Goal: Transaction & Acquisition: Purchase product/service

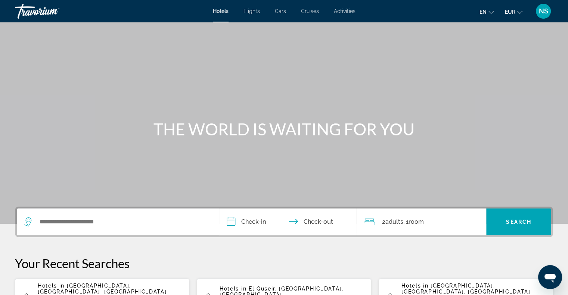
click at [545, 10] on span "NS" at bounding box center [542, 10] width 9 height 7
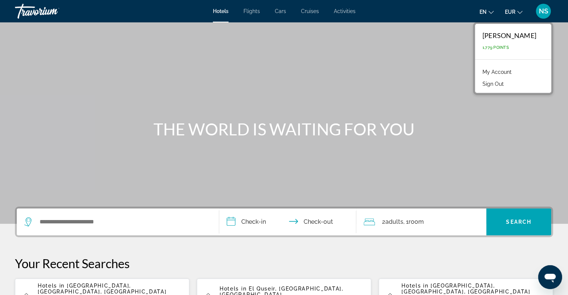
click at [498, 70] on link "My Account" at bounding box center [496, 72] width 37 height 10
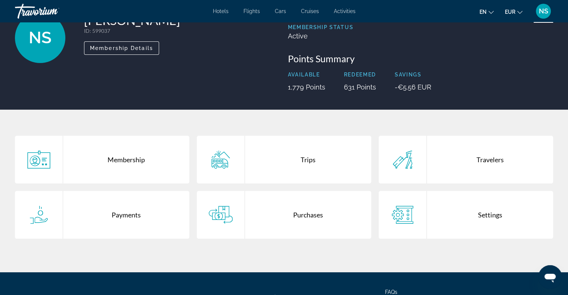
scroll to position [75, 0]
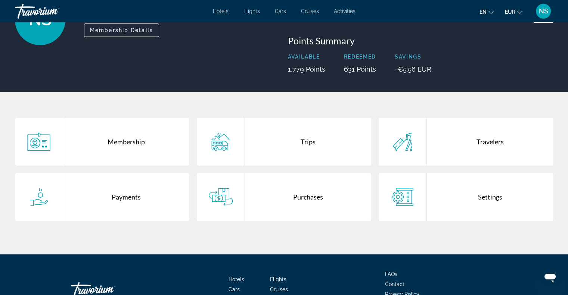
click at [99, 194] on div "Payments" at bounding box center [126, 197] width 126 height 48
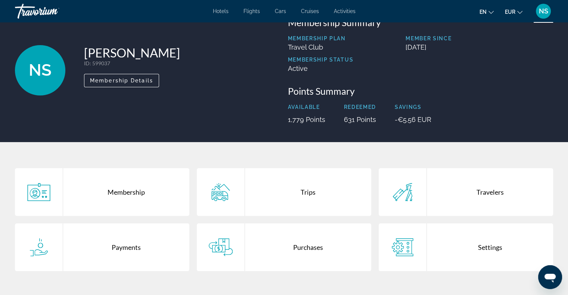
scroll to position [37, 0]
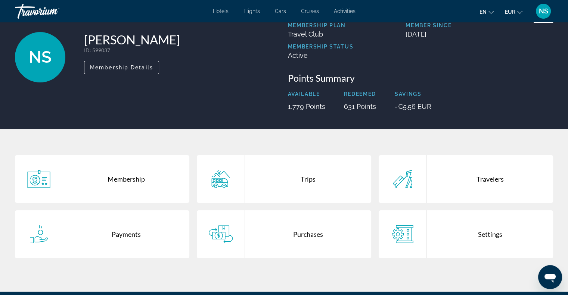
click at [446, 232] on div "Settings" at bounding box center [490, 234] width 126 height 48
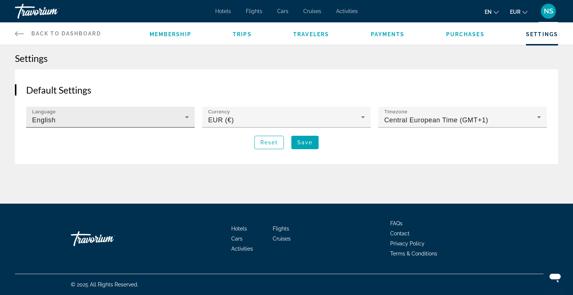
click at [189, 119] on icon "Main content" at bounding box center [186, 117] width 9 height 9
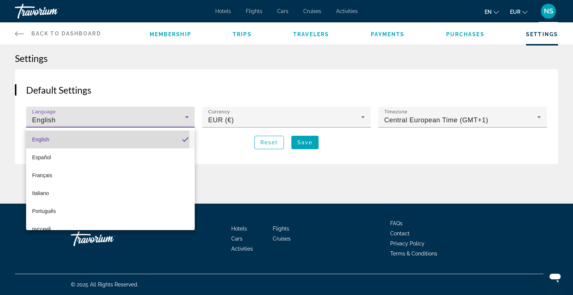
click at [54, 141] on mat-option "English" at bounding box center [110, 140] width 169 height 18
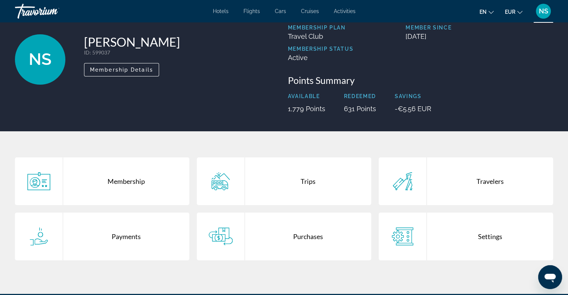
scroll to position [75, 0]
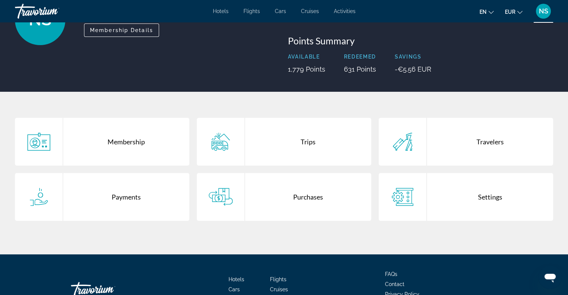
click at [260, 146] on div "Trips" at bounding box center [308, 142] width 126 height 48
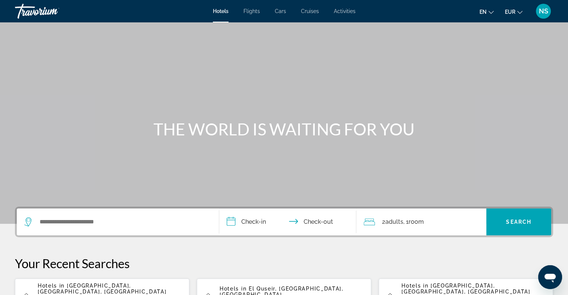
click at [313, 12] on span "Cruises" at bounding box center [310, 11] width 18 height 6
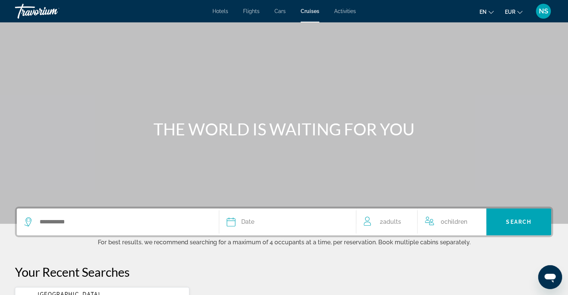
click at [349, 12] on span "Activities" at bounding box center [345, 11] width 22 height 6
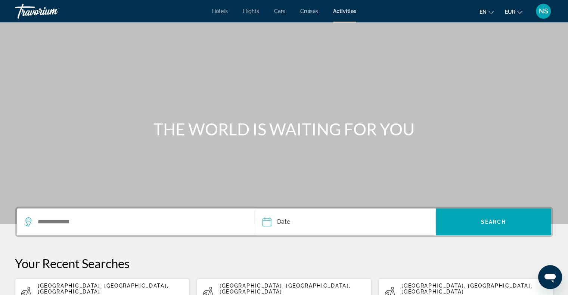
scroll to position [118, 0]
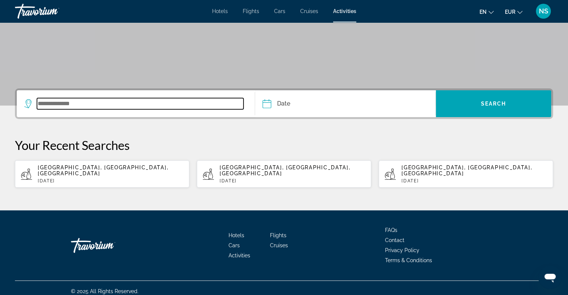
click at [58, 102] on input "Search widget" at bounding box center [140, 103] width 206 height 11
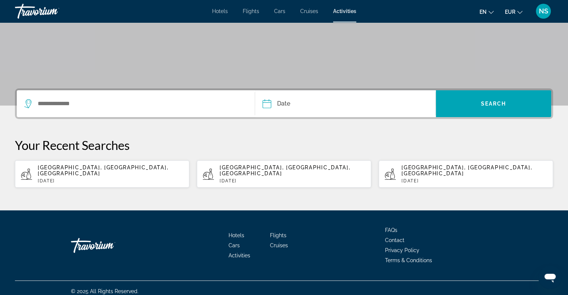
click at [69, 178] on p "[DATE]" at bounding box center [111, 180] width 146 height 5
type input "**********"
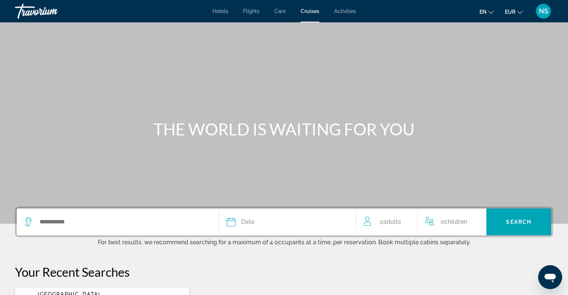
click at [336, 11] on span "Activities" at bounding box center [345, 11] width 22 height 6
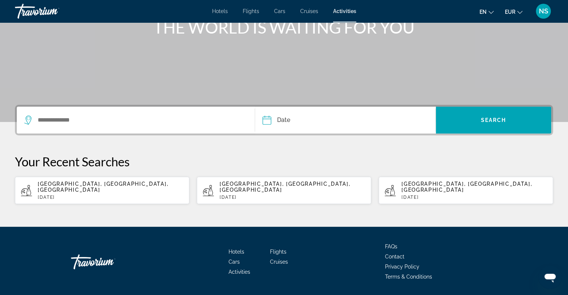
scroll to position [112, 0]
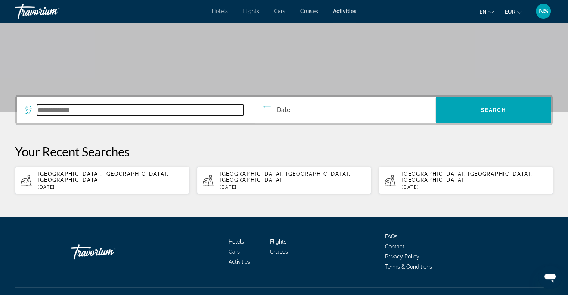
click at [44, 115] on input "Search widget" at bounding box center [140, 109] width 206 height 11
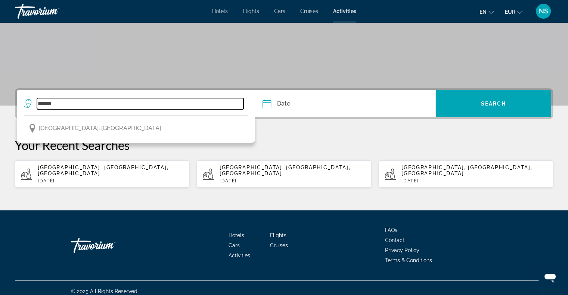
type input "******"
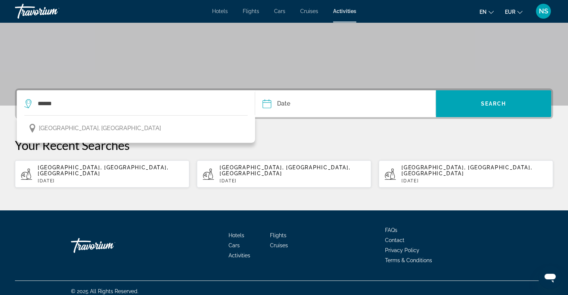
click at [267, 107] on input "Date" at bounding box center [304, 104] width 89 height 29
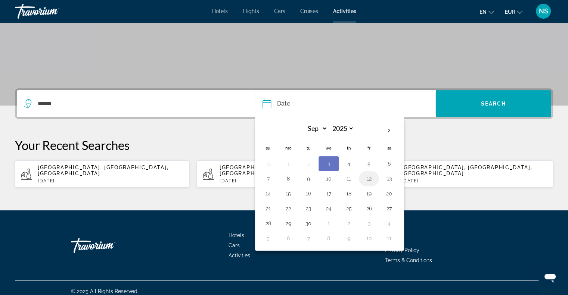
click at [363, 179] on button "12" at bounding box center [369, 179] width 12 height 10
type input "**********"
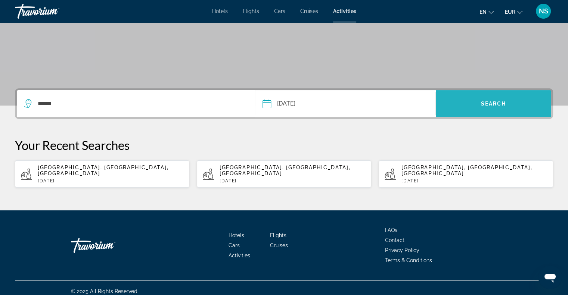
click at [474, 103] on span "Search widget" at bounding box center [492, 104] width 115 height 18
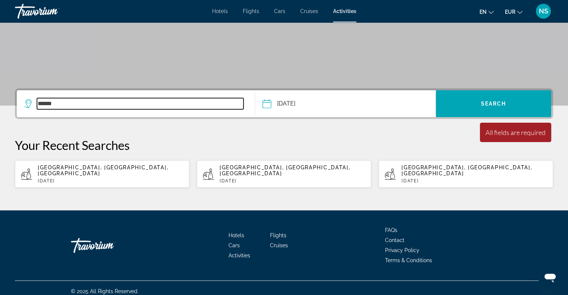
click at [113, 107] on input "******" at bounding box center [140, 103] width 206 height 11
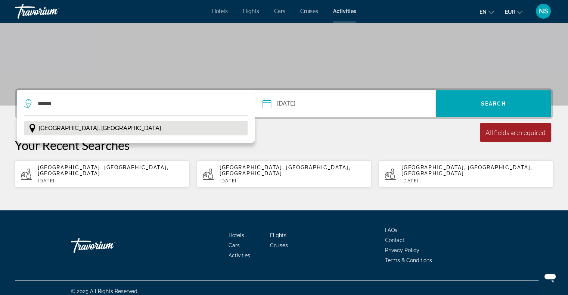
click at [100, 128] on button "[GEOGRAPHIC_DATA], [GEOGRAPHIC_DATA]" at bounding box center [135, 128] width 223 height 14
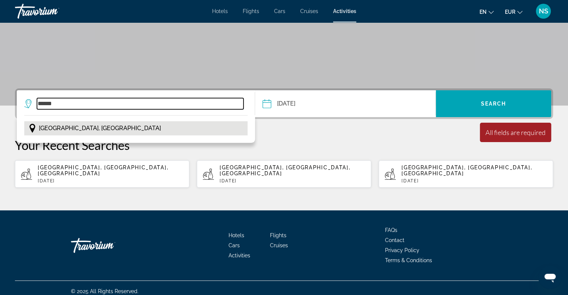
type input "**********"
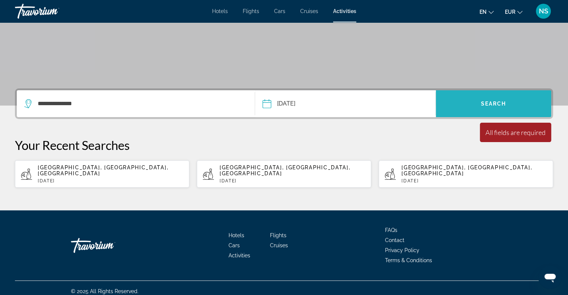
click at [474, 101] on span "Search widget" at bounding box center [492, 104] width 115 height 18
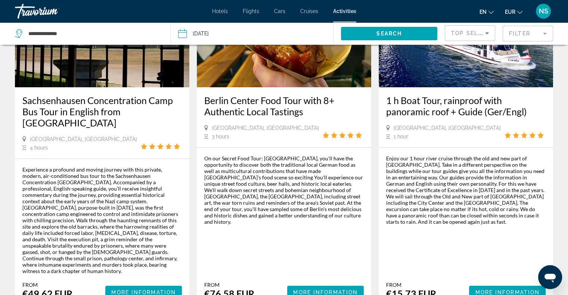
scroll to position [149, 0]
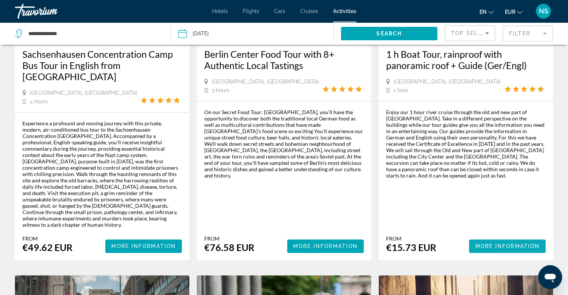
click at [484, 237] on span "Main content" at bounding box center [507, 246] width 76 height 18
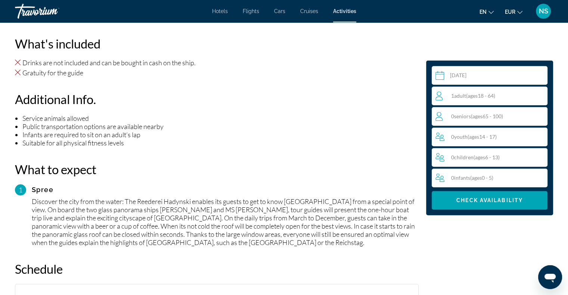
scroll to position [522, 0]
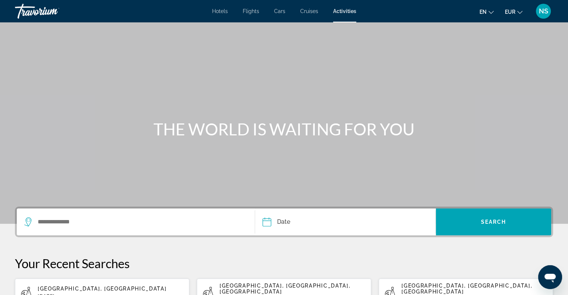
click at [218, 9] on span "Hotels" at bounding box center [220, 11] width 16 height 6
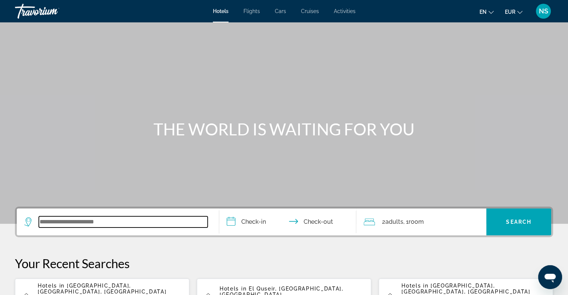
click at [82, 224] on input "Search widget" at bounding box center [123, 221] width 169 height 11
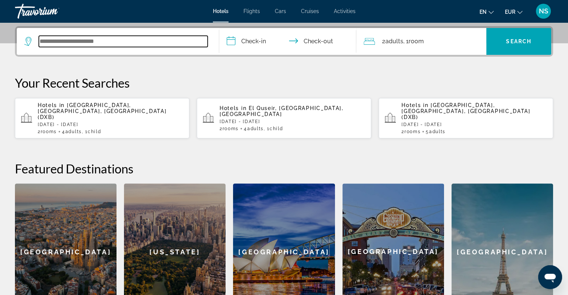
scroll to position [182, 0]
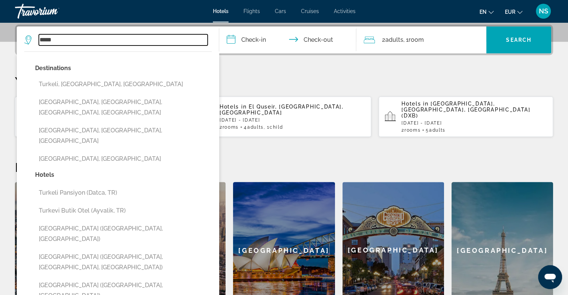
drag, startPoint x: 64, startPoint y: 39, endPoint x: 37, endPoint y: 40, distance: 27.6
click at [37, 40] on div "*****" at bounding box center [115, 39] width 183 height 11
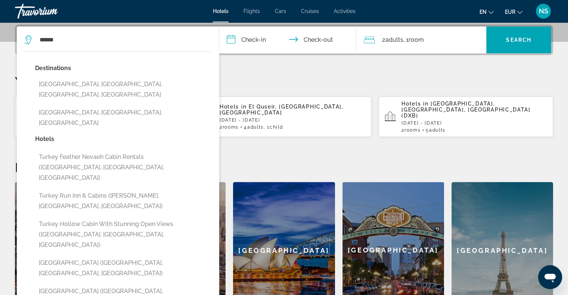
click at [6, 64] on div "**********" at bounding box center [284, 172] width 568 height 294
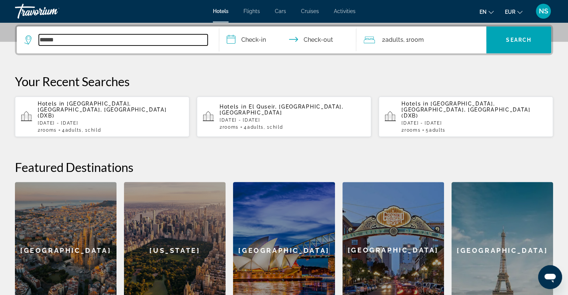
drag, startPoint x: 66, startPoint y: 40, endPoint x: 35, endPoint y: 41, distance: 31.4
click at [35, 41] on div "******" at bounding box center [115, 39] width 183 height 11
type input "****"
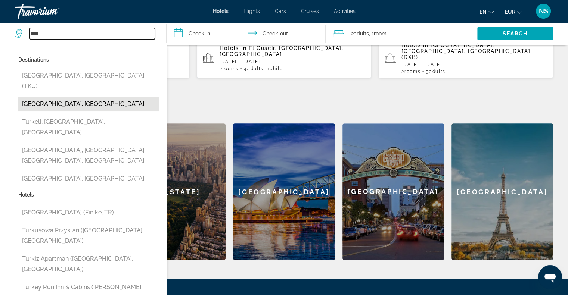
scroll to position [257, 0]
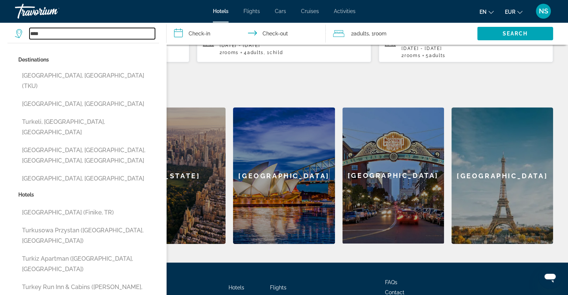
drag, startPoint x: 50, startPoint y: 34, endPoint x: 0, endPoint y: 43, distance: 50.7
click at [15, 43] on div "**** Destinations [GEOGRAPHIC_DATA], [GEOGRAPHIC_DATA] (TKU) [GEOGRAPHIC_DATA],…" at bounding box center [87, 33] width 144 height 22
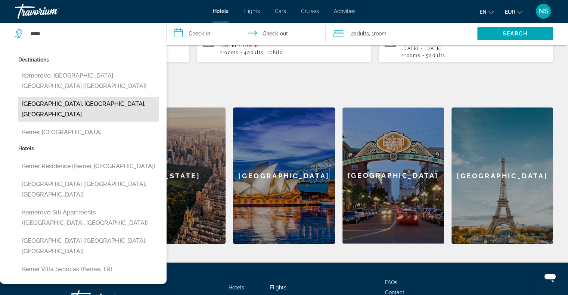
click at [64, 106] on button "[GEOGRAPHIC_DATA], [GEOGRAPHIC_DATA], [GEOGRAPHIC_DATA]" at bounding box center [88, 109] width 141 height 25
type input "**********"
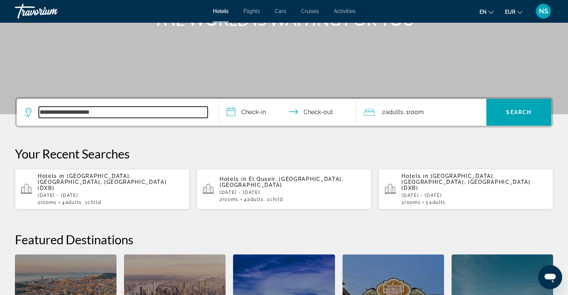
scroll to position [107, 0]
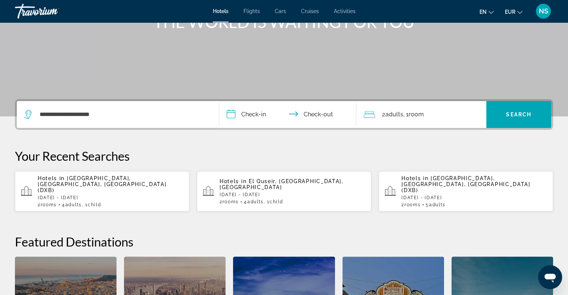
click at [244, 115] on input "**********" at bounding box center [289, 115] width 140 height 29
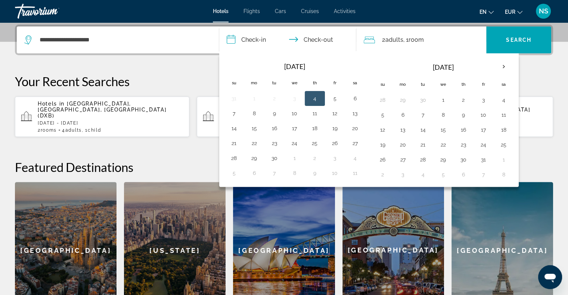
scroll to position [182, 0]
click at [276, 126] on button "16" at bounding box center [274, 128] width 12 height 10
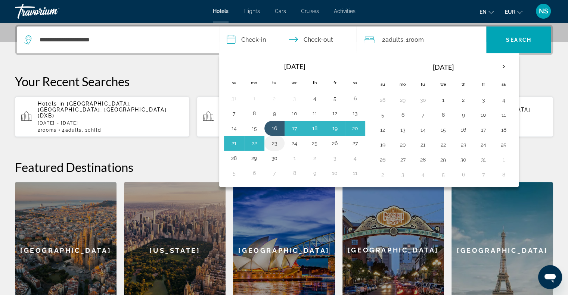
click at [273, 141] on button "23" at bounding box center [274, 143] width 12 height 10
type input "**********"
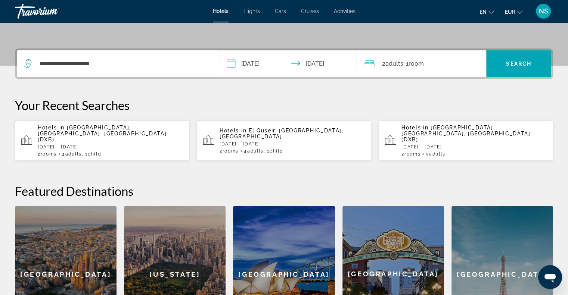
scroll to position [107, 0]
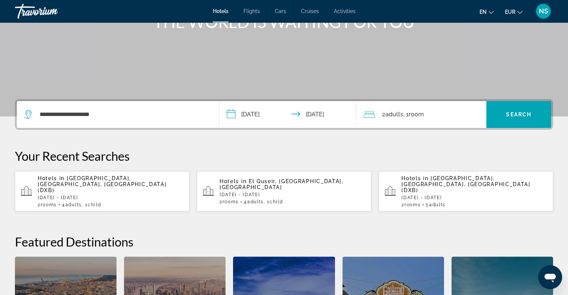
click at [375, 111] on div "2 Adult Adults , 1 Room rooms" at bounding box center [424, 114] width 122 height 10
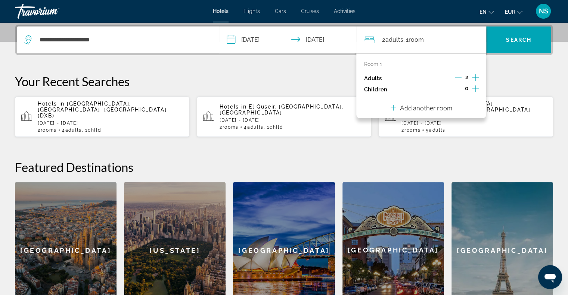
scroll to position [182, 0]
click at [456, 76] on icon "Decrement adults" at bounding box center [457, 77] width 7 height 7
click at [474, 89] on icon "Increment children" at bounding box center [475, 88] width 7 height 9
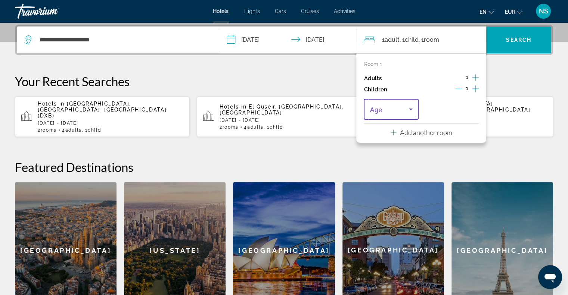
click at [413, 108] on icon "Travelers: 1 adult, 1 child" at bounding box center [410, 109] width 9 height 9
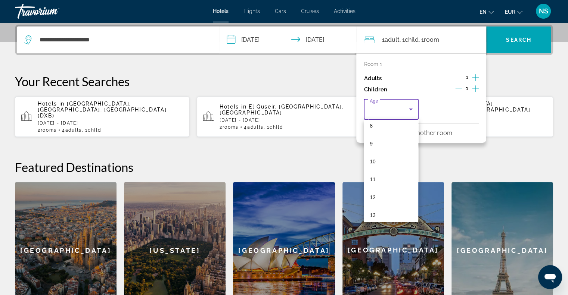
scroll to position [225, 0]
click at [396, 152] on mat-option "14" at bounding box center [390, 157] width 54 height 18
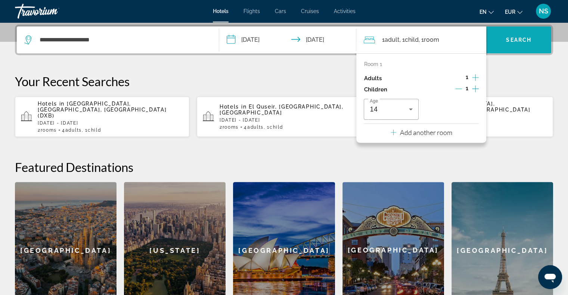
click at [503, 45] on span "Search widget" at bounding box center [518, 40] width 65 height 18
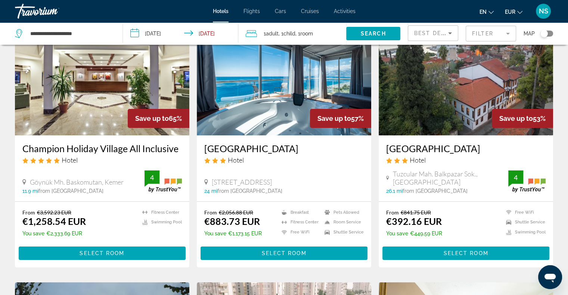
scroll to position [37, 0]
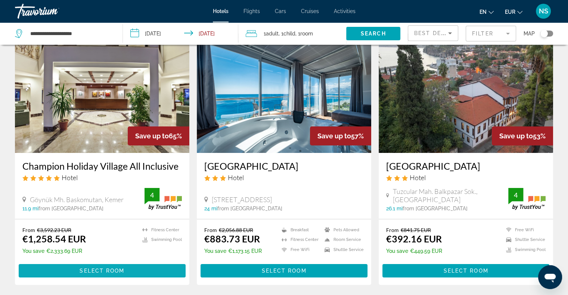
click at [97, 271] on span "Select Room" at bounding box center [101, 271] width 45 height 6
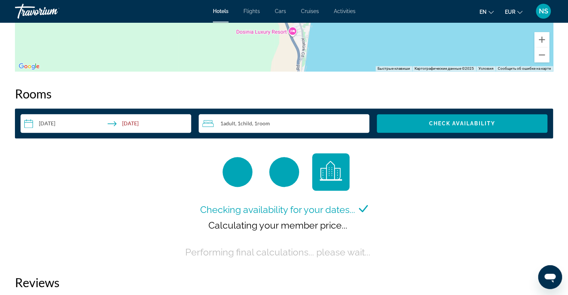
scroll to position [1007, 0]
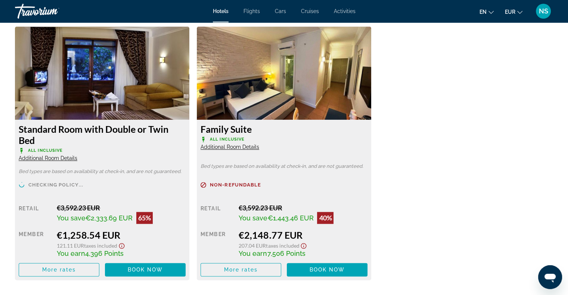
click at [53, 156] on span "Additional Room Details" at bounding box center [48, 158] width 59 height 6
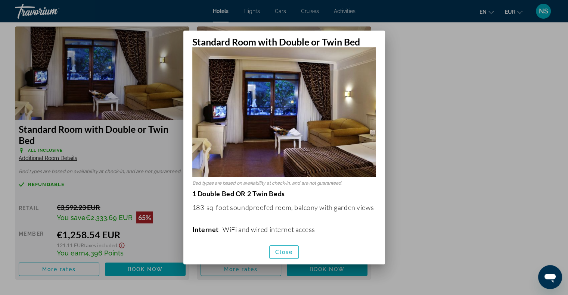
scroll to position [8, 0]
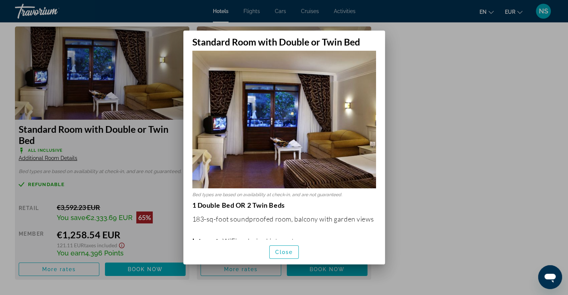
click at [449, 127] on div at bounding box center [284, 147] width 568 height 295
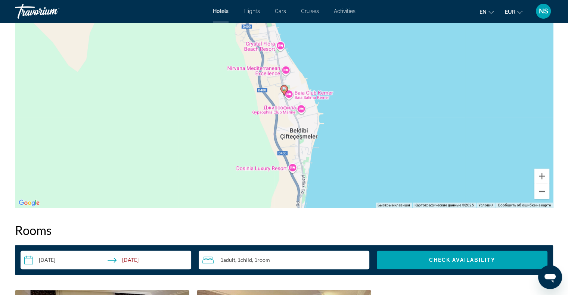
scroll to position [746, 0]
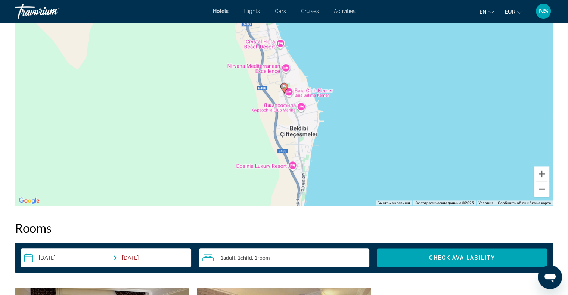
click at [543, 190] on button "Уменьшить" at bounding box center [541, 189] width 15 height 15
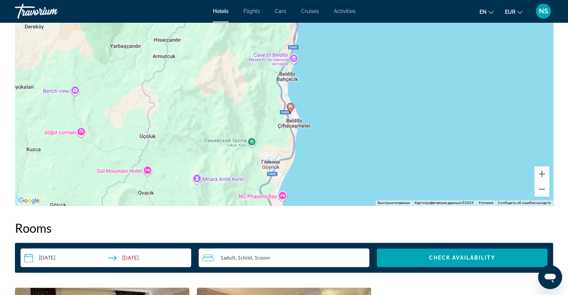
drag, startPoint x: 291, startPoint y: 121, endPoint x: 302, endPoint y: 152, distance: 33.5
click at [302, 152] on div "Чтобы активировать перетаскивание с помощью клавиатуры, нажмите Alt + Ввод. Пос…" at bounding box center [284, 94] width 538 height 224
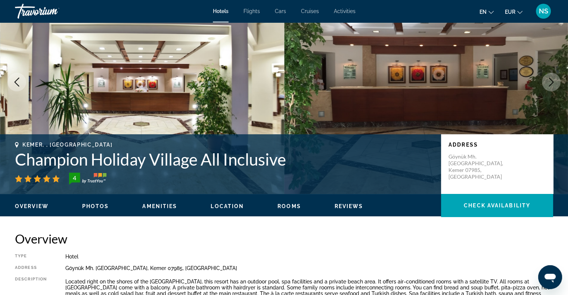
scroll to position [0, 0]
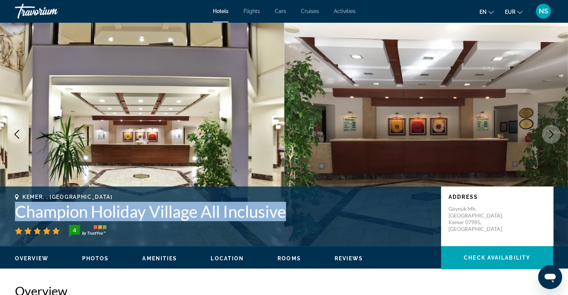
drag, startPoint x: 13, startPoint y: 215, endPoint x: 292, endPoint y: 210, distance: 278.4
click at [292, 210] on div "Kemer, , [GEOGRAPHIC_DATA] Champion Holiday Village All Inclusive 4 Address Göy…" at bounding box center [284, 216] width 568 height 45
copy h1 "Champion Holiday Village All Inclusive"
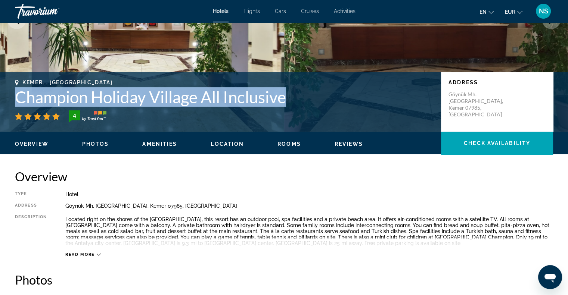
scroll to position [37, 0]
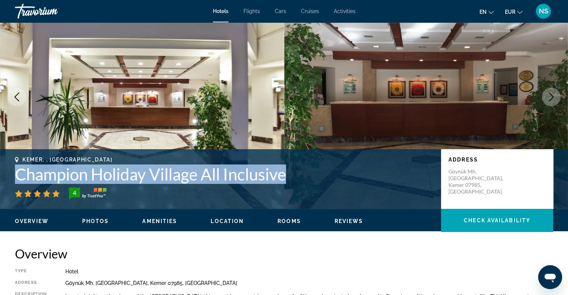
click at [554, 95] on icon "Next image" at bounding box center [550, 97] width 9 height 9
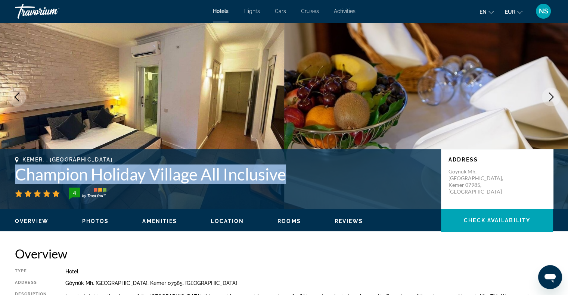
click at [554, 95] on icon "Next image" at bounding box center [550, 97] width 9 height 9
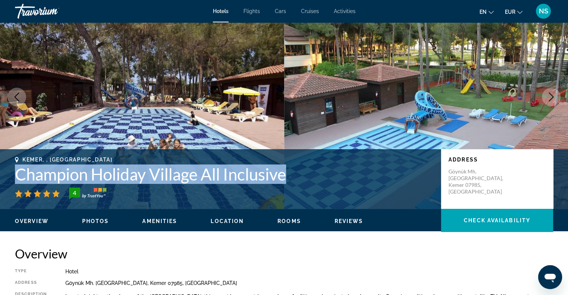
click at [554, 95] on icon "Next image" at bounding box center [550, 97] width 9 height 9
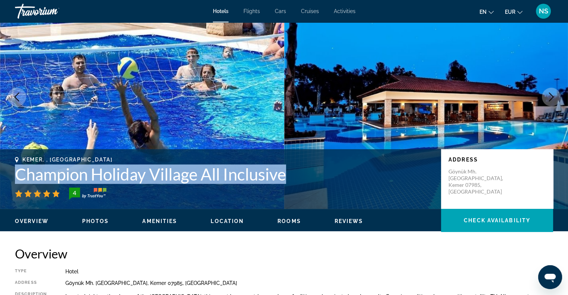
click at [552, 95] on icon "Next image" at bounding box center [550, 97] width 9 height 9
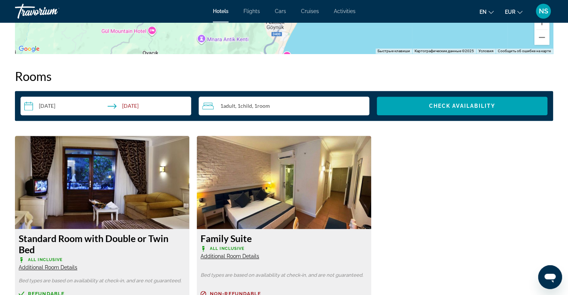
scroll to position [1007, 0]
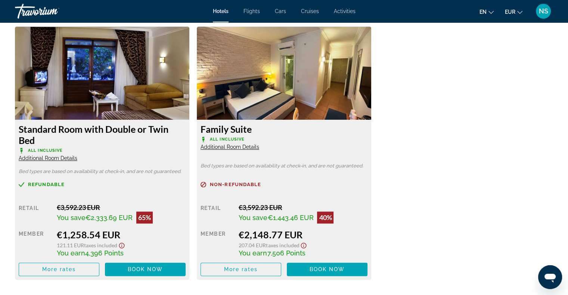
click at [77, 155] on span "Additional Room Details" at bounding box center [48, 158] width 59 height 6
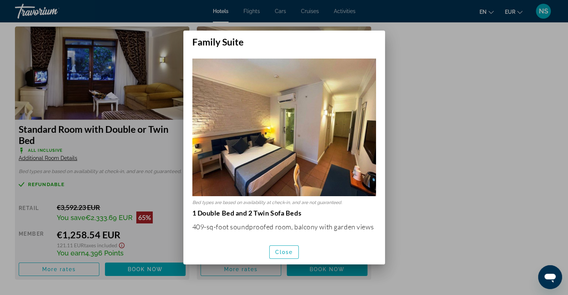
scroll to position [0, 0]
click at [293, 255] on span "button" at bounding box center [283, 252] width 29 height 18
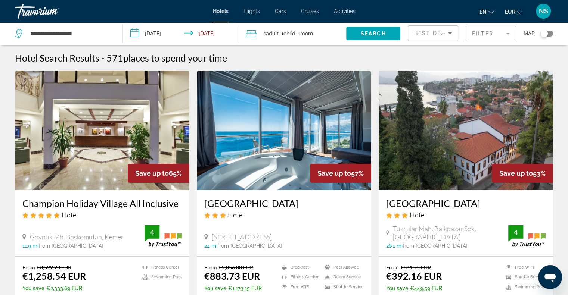
click at [500, 35] on mat-form-field "Filter" at bounding box center [490, 34] width 50 height 16
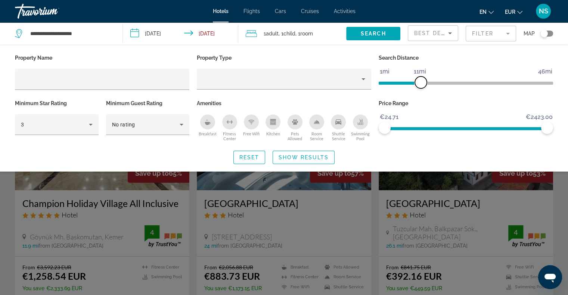
drag, startPoint x: 491, startPoint y: 84, endPoint x: 421, endPoint y: 87, distance: 70.2
click at [421, 87] on span "ngx-slider" at bounding box center [421, 82] width 12 height 12
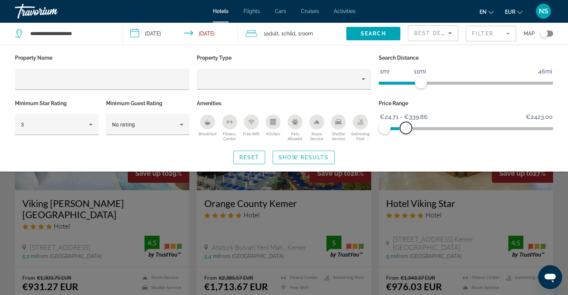
drag, startPoint x: 549, startPoint y: 128, endPoint x: 406, endPoint y: 126, distance: 143.3
click at [406, 126] on span "ngx-slider-max" at bounding box center [406, 128] width 12 height 12
click at [99, 126] on div "Minimum Star Rating 3" at bounding box center [56, 120] width 91 height 45
click at [94, 127] on icon "Hotel Filters" at bounding box center [90, 124] width 9 height 9
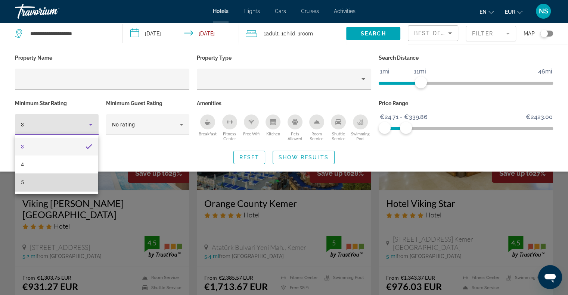
click at [63, 181] on mat-option "5" at bounding box center [56, 183] width 83 height 18
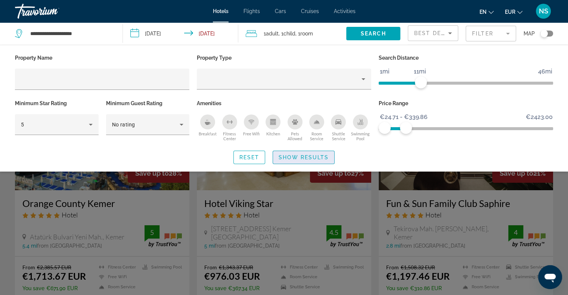
click at [321, 156] on span "Show Results" at bounding box center [303, 157] width 50 height 6
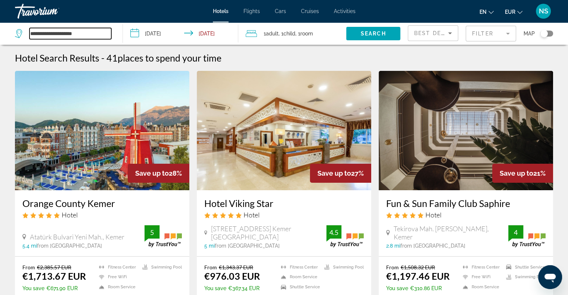
click at [44, 32] on input "**********" at bounding box center [70, 33] width 82 height 11
click at [21, 34] on icon "Search widget" at bounding box center [18, 33] width 7 height 9
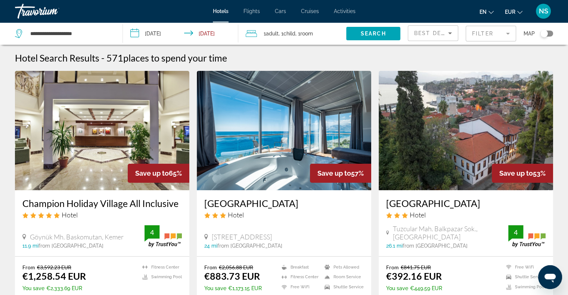
click at [52, 14] on div "Travorium" at bounding box center [52, 10] width 75 height 19
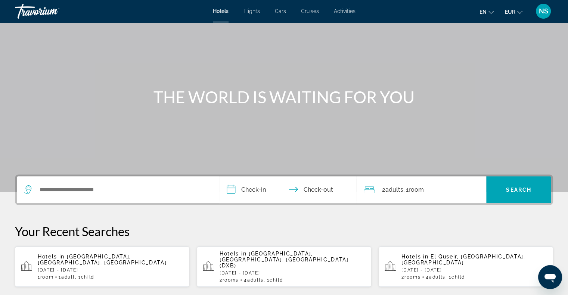
scroll to position [75, 0]
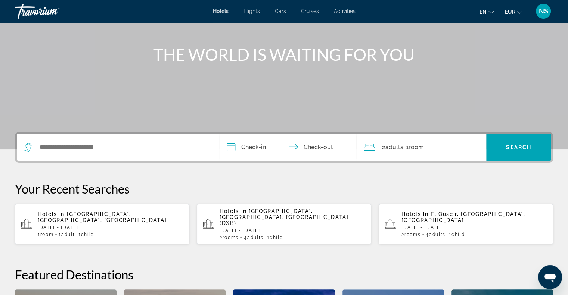
click at [445, 225] on p "[DATE] - [DATE]" at bounding box center [474, 227] width 146 height 5
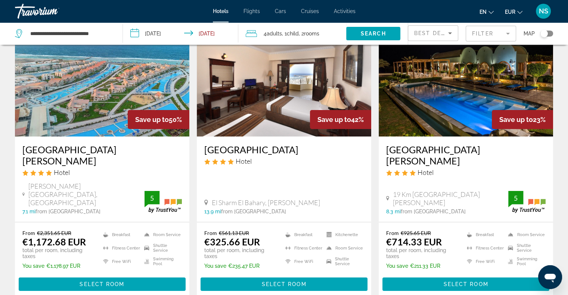
scroll to position [37, 0]
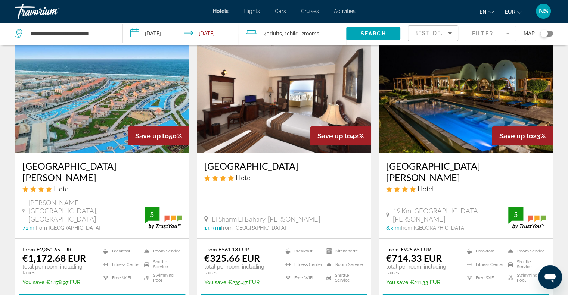
click at [482, 36] on mat-form-field "Filter" at bounding box center [490, 34] width 50 height 16
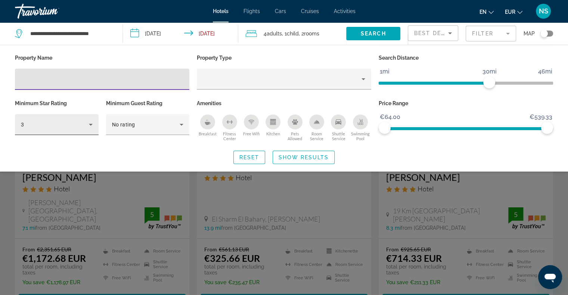
click at [91, 127] on icon "Hotel Filters" at bounding box center [90, 124] width 9 height 9
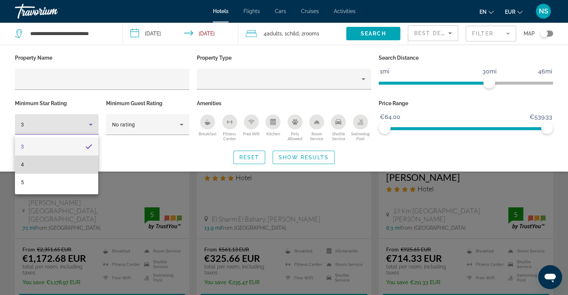
click at [79, 163] on mat-option "4" at bounding box center [56, 165] width 83 height 18
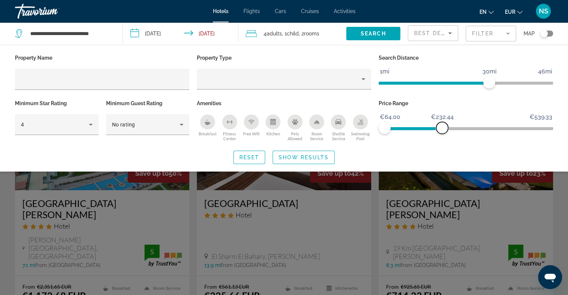
drag, startPoint x: 546, startPoint y: 131, endPoint x: 438, endPoint y: 138, distance: 107.8
click at [438, 138] on div "Price Range €64.00 €539.33 €64.00 €232.44" at bounding box center [466, 120] width 182 height 45
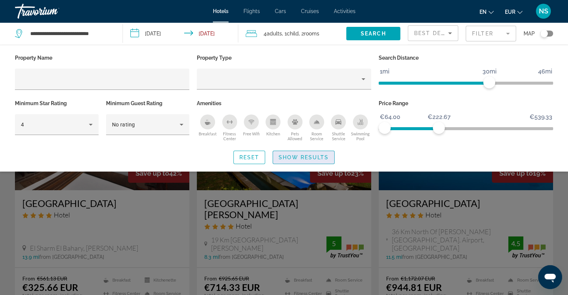
click at [321, 159] on span "Show Results" at bounding box center [303, 157] width 50 height 6
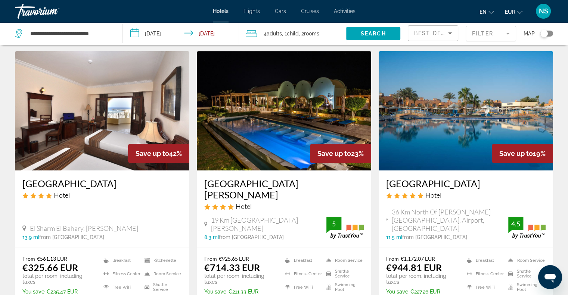
scroll to position [37, 0]
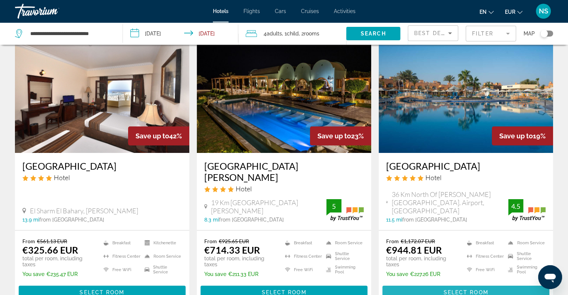
click at [481, 290] on span "Select Room" at bounding box center [465, 293] width 45 height 6
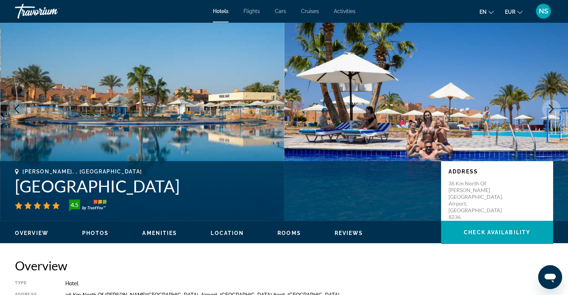
scroll to position [149, 0]
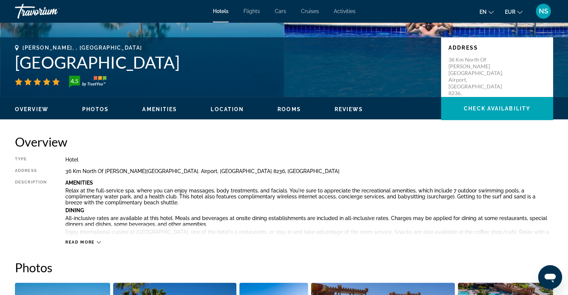
click at [94, 240] on button "Read more" at bounding box center [82, 243] width 35 height 6
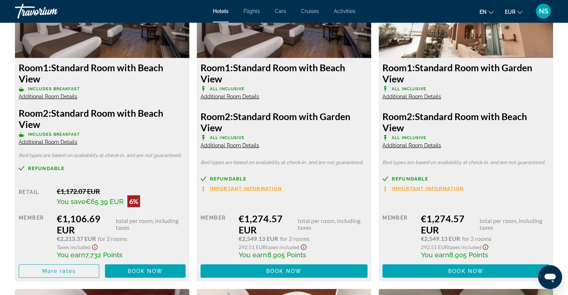
scroll to position [1754, 0]
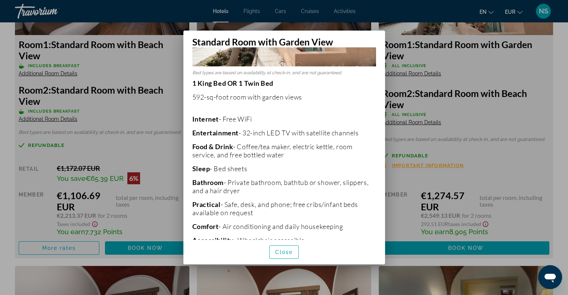
scroll to position [143, 0]
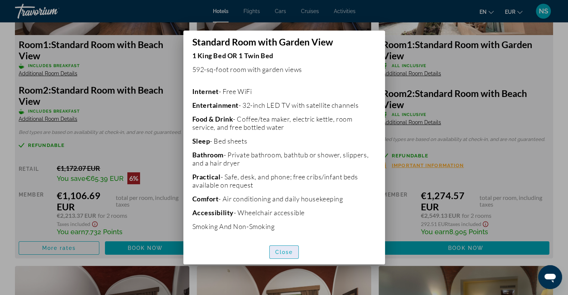
click at [275, 250] on span "Close" at bounding box center [284, 252] width 18 height 6
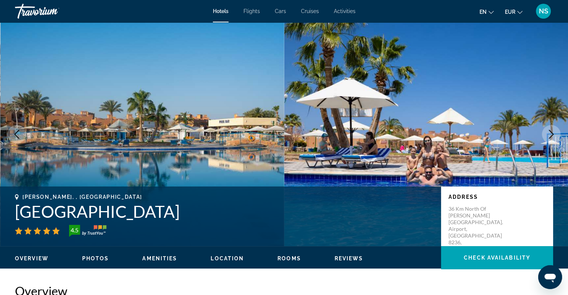
scroll to position [1754, 0]
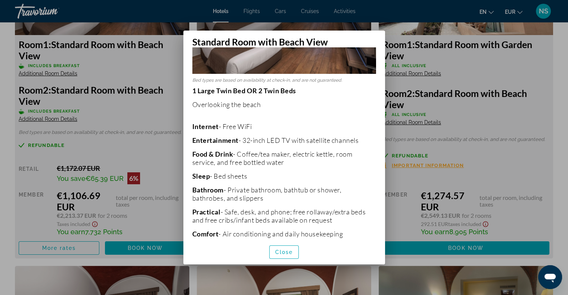
scroll to position [112, 0]
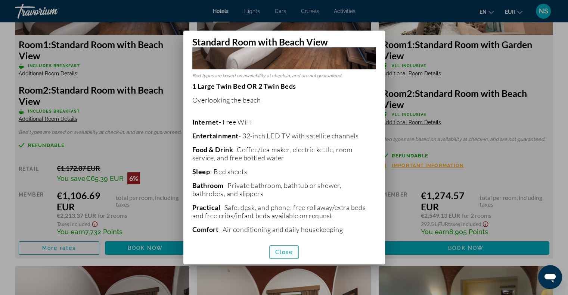
click at [277, 256] on span "button" at bounding box center [283, 252] width 29 height 18
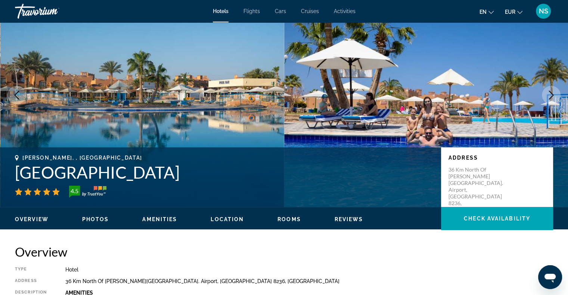
scroll to position [0, 0]
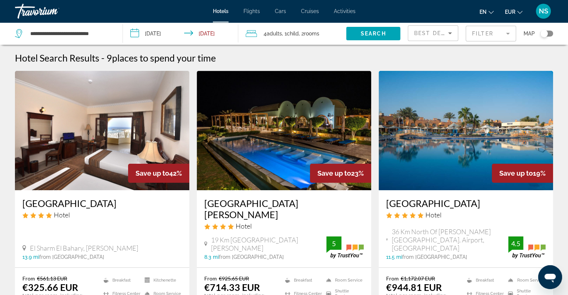
click at [551, 33] on div "Toggle map" at bounding box center [546, 34] width 13 height 6
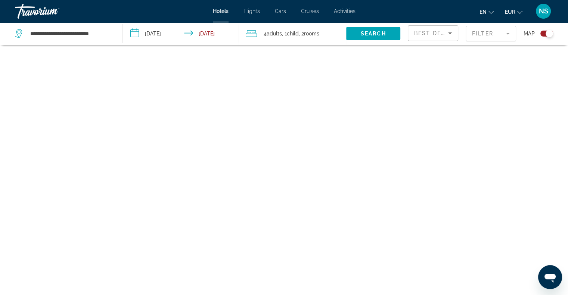
scroll to position [45, 0]
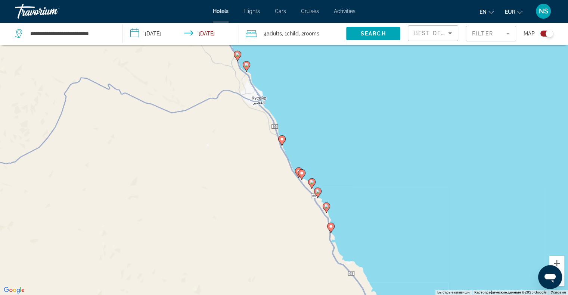
click at [560, 277] on div "Открыть окно обмена сообщениями" at bounding box center [549, 277] width 22 height 22
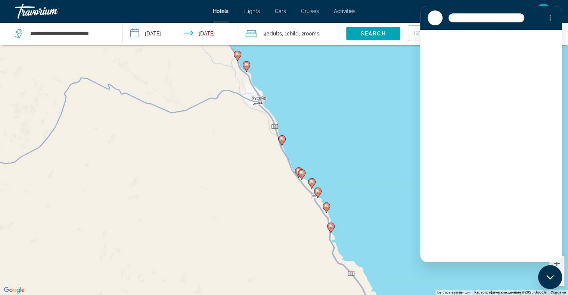
scroll to position [0, 0]
click at [556, 276] on div "Закрыть окно обмена сообщениями" at bounding box center [549, 277] width 22 height 22
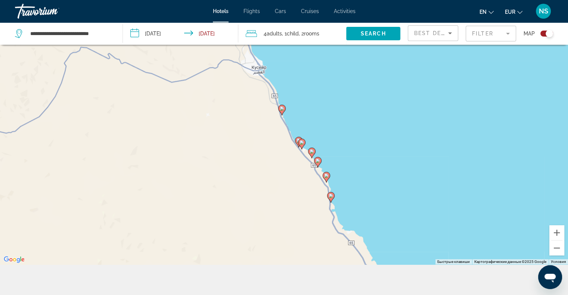
type textarea "*"
click at [552, 249] on button "Уменьшить" at bounding box center [556, 247] width 15 height 15
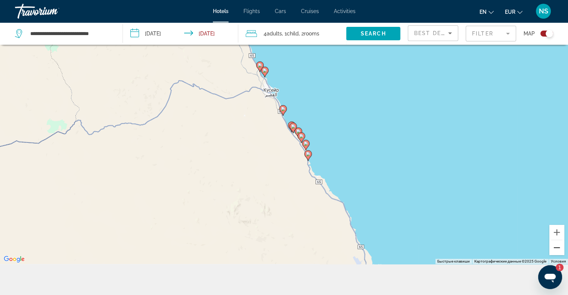
click at [552, 249] on button "Уменьшить" at bounding box center [556, 247] width 15 height 15
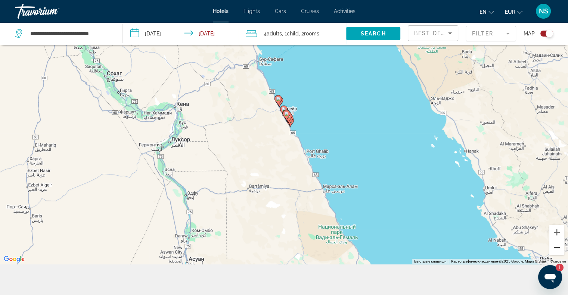
click at [555, 249] on button "Уменьшить" at bounding box center [556, 247] width 15 height 15
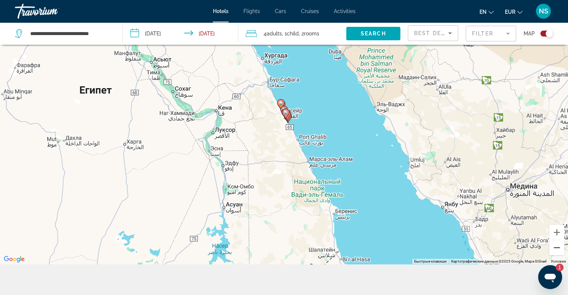
click at [555, 249] on button "Уменьшить" at bounding box center [556, 247] width 15 height 15
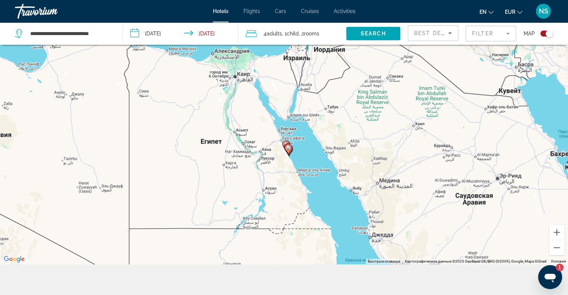
drag, startPoint x: 334, startPoint y: 162, endPoint x: 342, endPoint y: 206, distance: 45.1
click at [342, 206] on div "Чтобы активировать перетаскивание с помощью клавиатуры, нажмите Alt + Ввод. Пос…" at bounding box center [284, 116] width 568 height 295
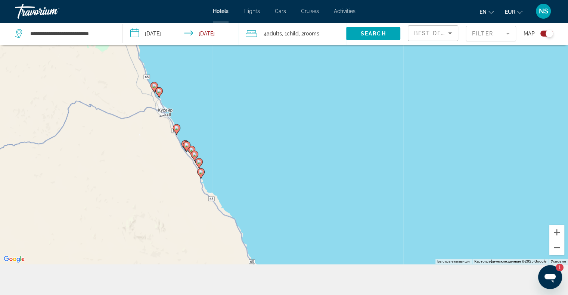
drag, startPoint x: 214, startPoint y: 164, endPoint x: 249, endPoint y: 168, distance: 34.9
click at [249, 168] on div "Чтобы активировать перетаскивание с помощью клавиатуры, нажмите Alt + Ввод. Пос…" at bounding box center [284, 116] width 568 height 295
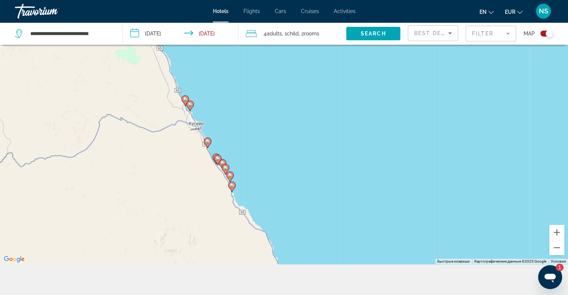
drag, startPoint x: 237, startPoint y: 157, endPoint x: 267, endPoint y: 170, distance: 33.1
click at [267, 170] on div "Чтобы активировать перетаскивание с помощью клавиатуры, нажмите Alt + Ввод. Пос…" at bounding box center [284, 116] width 568 height 295
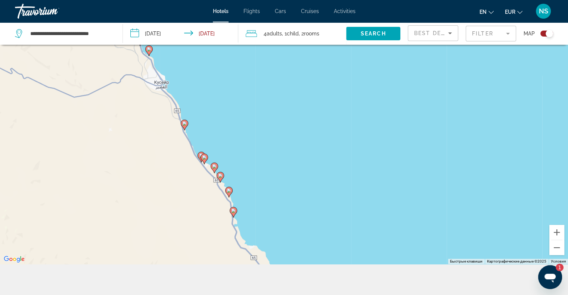
click at [219, 176] on image "Main content" at bounding box center [220, 176] width 4 height 4
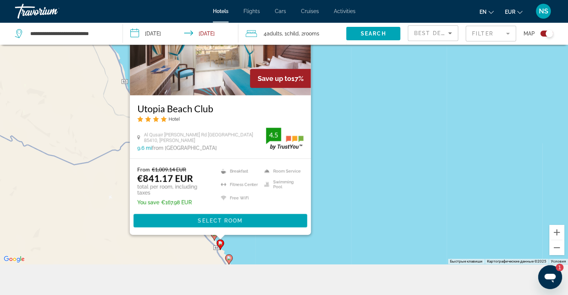
click at [226, 258] on icon "Main content" at bounding box center [228, 259] width 7 height 10
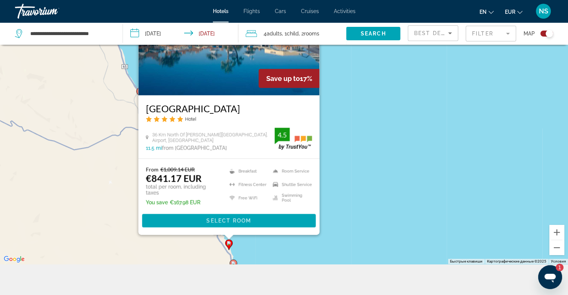
click at [267, 250] on div "Чтобы активировать перетаскивание с помощью клавиатуры, нажмите Alt + Ввод. Пос…" at bounding box center [284, 116] width 568 height 295
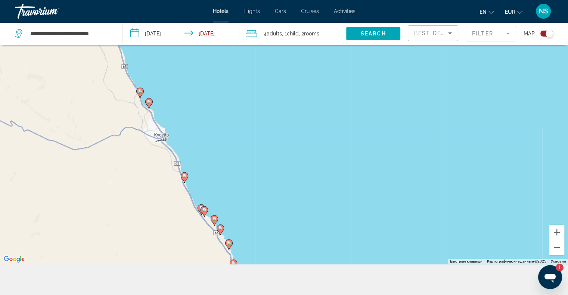
click at [203, 211] on image "Main content" at bounding box center [204, 210] width 4 height 4
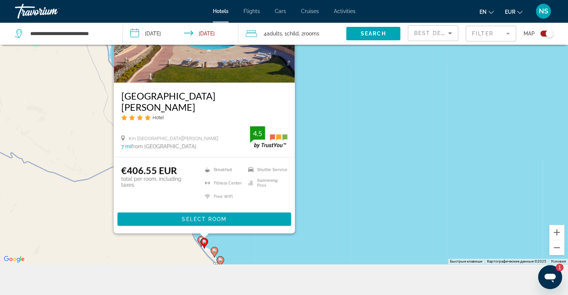
click at [340, 203] on div "Чтобы активировать перетаскивание с помощью клавиатуры, нажмите Alt + Ввод. Пос…" at bounding box center [284, 116] width 568 height 295
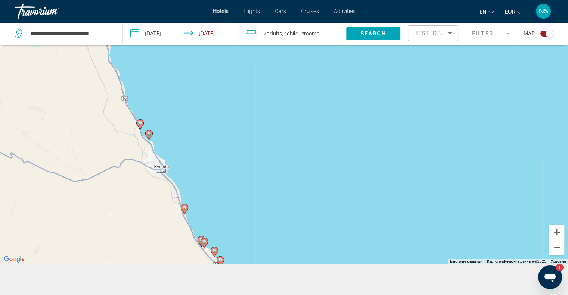
click at [186, 207] on image "Main content" at bounding box center [184, 208] width 4 height 4
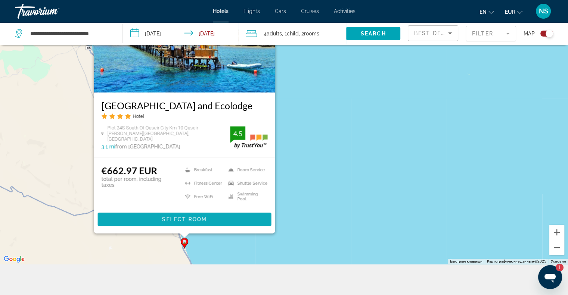
click at [212, 219] on span "Main content" at bounding box center [184, 219] width 174 height 18
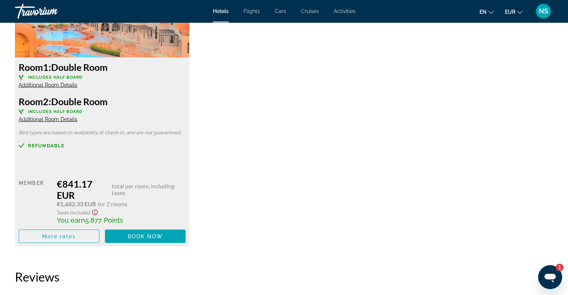
scroll to position [1421, 0]
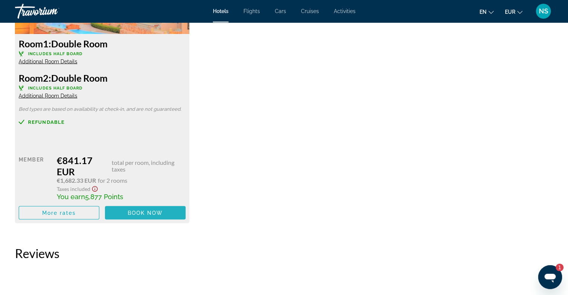
click at [134, 215] on span "Book now" at bounding box center [145, 213] width 35 height 6
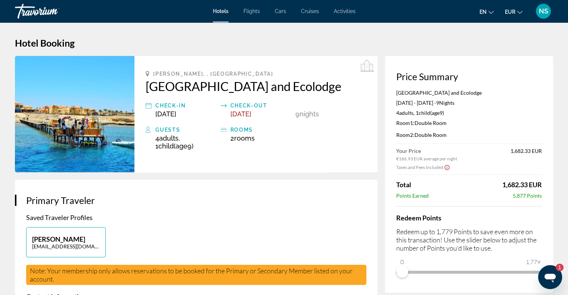
scroll to position [37, 0]
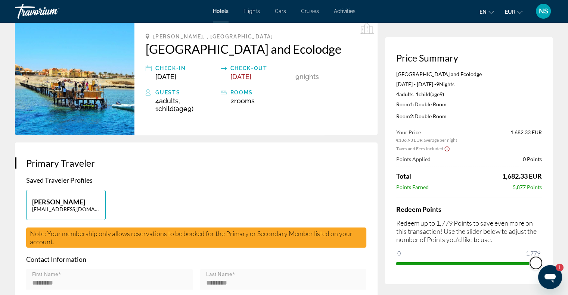
drag, startPoint x: 400, startPoint y: 254, endPoint x: 539, endPoint y: 261, distance: 138.6
click at [539, 261] on span "ngx-slider" at bounding box center [535, 263] width 12 height 12
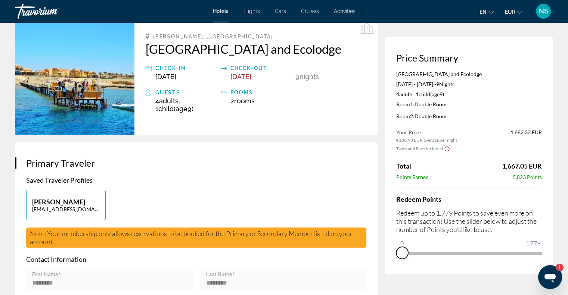
drag, startPoint x: 539, startPoint y: 261, endPoint x: 385, endPoint y: 266, distance: 153.8
click at [385, 266] on div "Price Summary [GEOGRAPHIC_DATA] and Ecolodge [DATE] - [DATE] - 9 Night Nights 4…" at bounding box center [469, 155] width 168 height 237
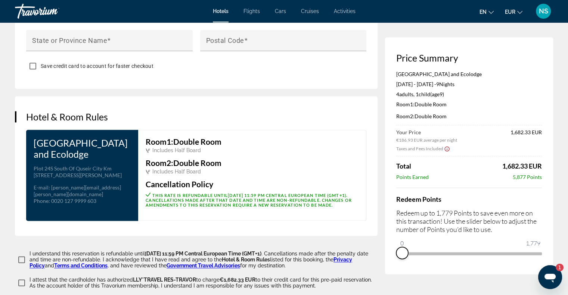
scroll to position [912, 0]
